Goal: Book appointment/travel/reservation

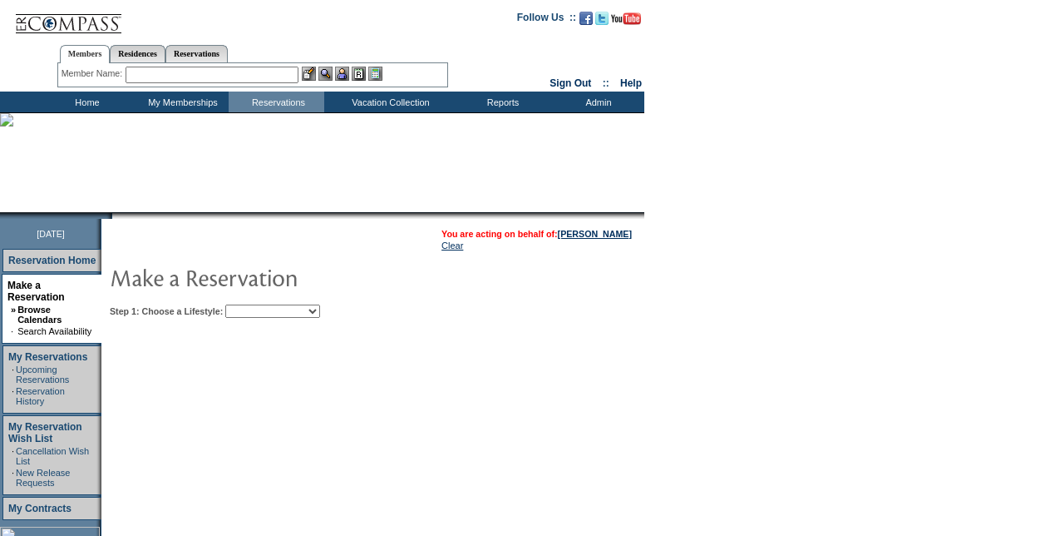
scroll to position [166, 0]
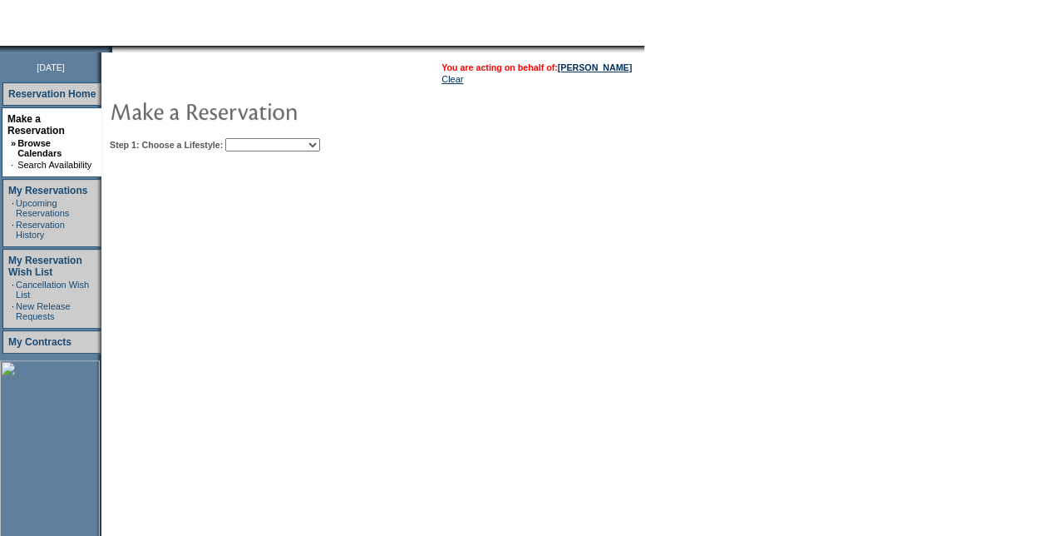
click at [308, 137] on td "Step 1: Choose a Lifestyle: My Favorites Beach Leisure Metropolitan Mountain OI…" at bounding box center [424, 141] width 636 height 20
click at [309, 138] on td "Step 1: Choose a Lifestyle: My Favorites Beach Leisure Metropolitan Mountain OI…" at bounding box center [424, 141] width 636 height 20
click at [309, 141] on select "My Favorites Beach Leisure Metropolitan Mountain OIAL for Adventure OIAL for Co…" at bounding box center [272, 144] width 95 height 13
select select "Mountain"
click at [254, 138] on select "My Favorites Beach Leisure Metropolitan Mountain OIAL for Adventure OIAL for Co…" at bounding box center [272, 144] width 95 height 13
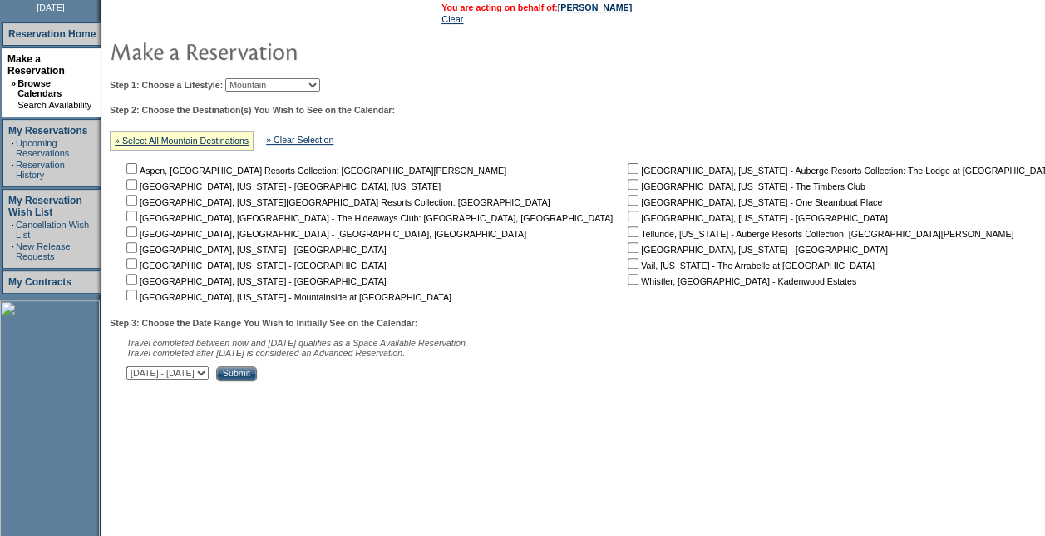
scroll to position [250, 0]
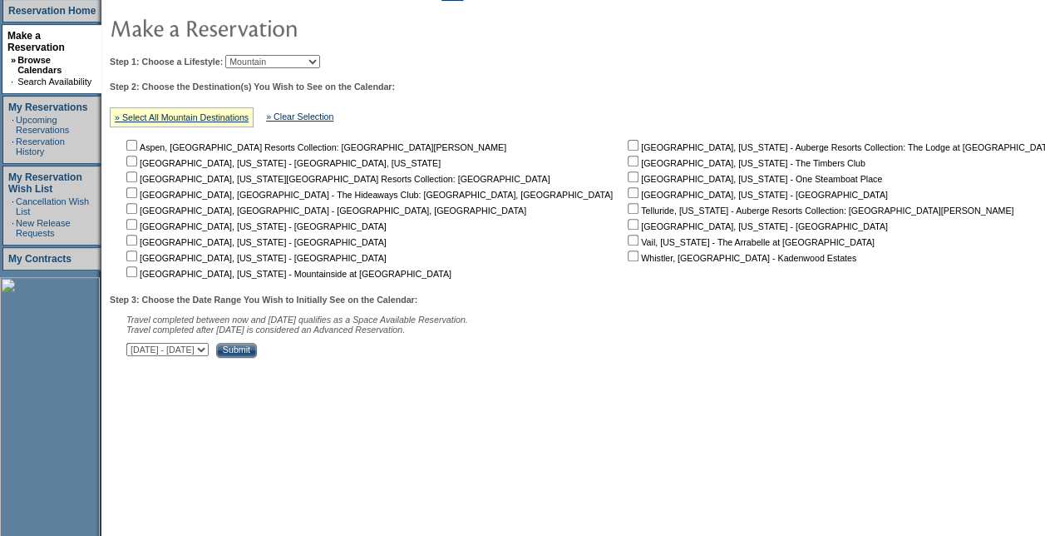
click at [628, 241] on input "checkbox" at bounding box center [633, 240] width 11 height 11
checkbox input "true"
click at [370, 372] on td "You are acting on behalf of: [PERSON_NAME] Clear Step 1: Choose a Lifestyle: My…" at bounding box center [585, 272] width 969 height 607
click at [257, 353] on input "Submit" at bounding box center [236, 350] width 41 height 15
